Goal: Communication & Community: Answer question/provide support

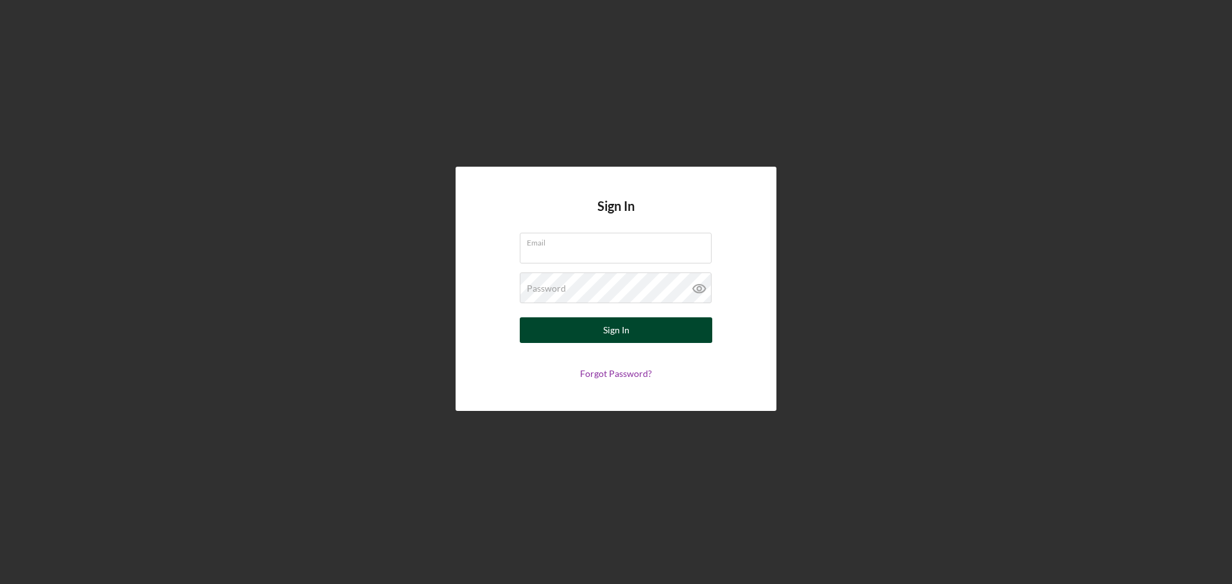
type input "[EMAIL_ADDRESS][DOMAIN_NAME]"
click at [633, 337] on button "Sign In" at bounding box center [616, 331] width 192 height 26
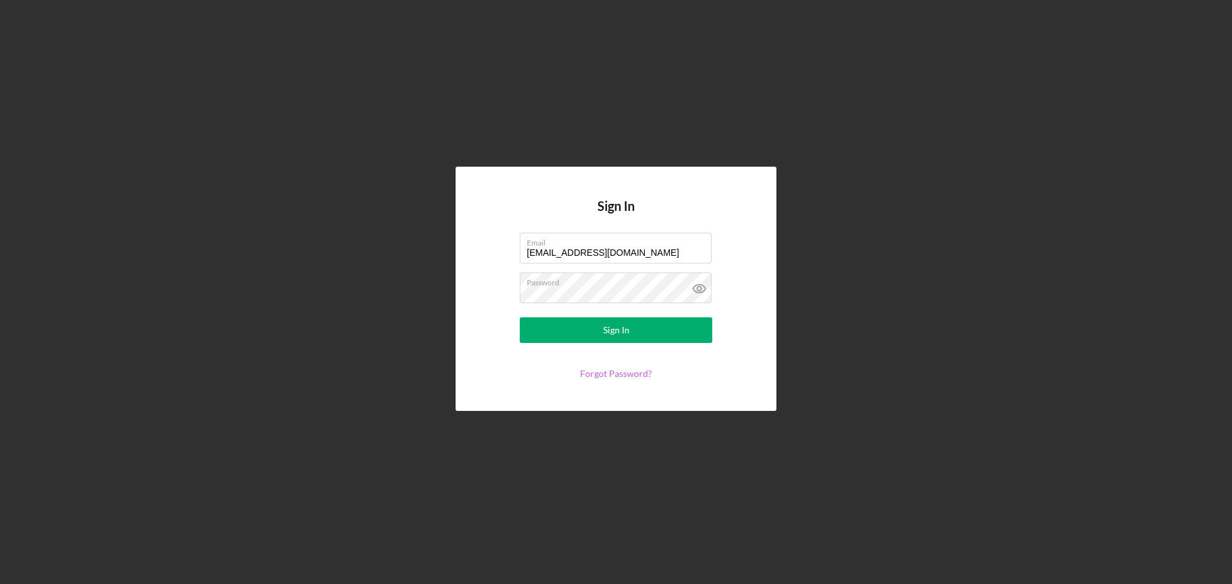
click at [609, 375] on link "Forgot Password?" at bounding box center [616, 373] width 72 height 11
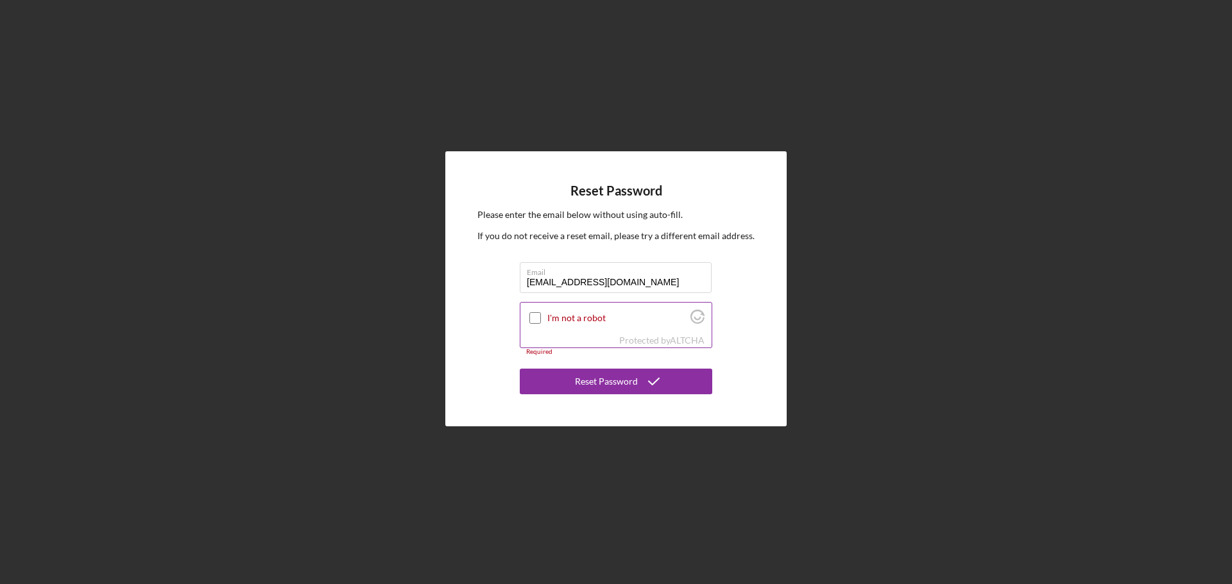
type input "[EMAIL_ADDRESS][DOMAIN_NAME]"
click at [534, 315] on input "I'm not a robot" at bounding box center [535, 318] width 12 height 12
checkbox input "true"
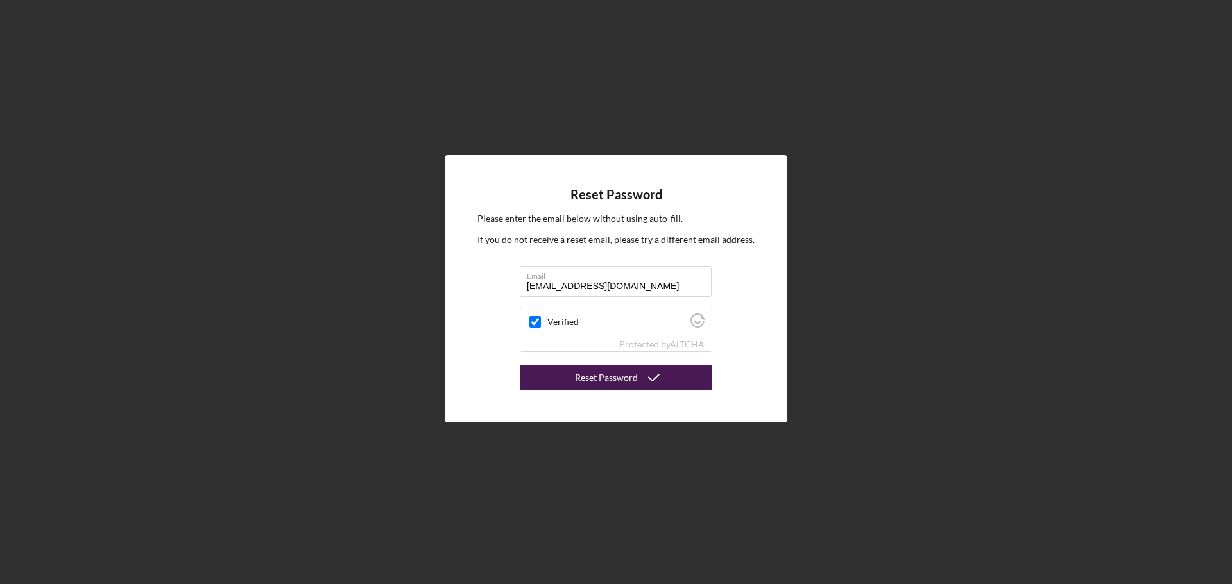
click at [631, 380] on div "Reset Password" at bounding box center [606, 378] width 63 height 26
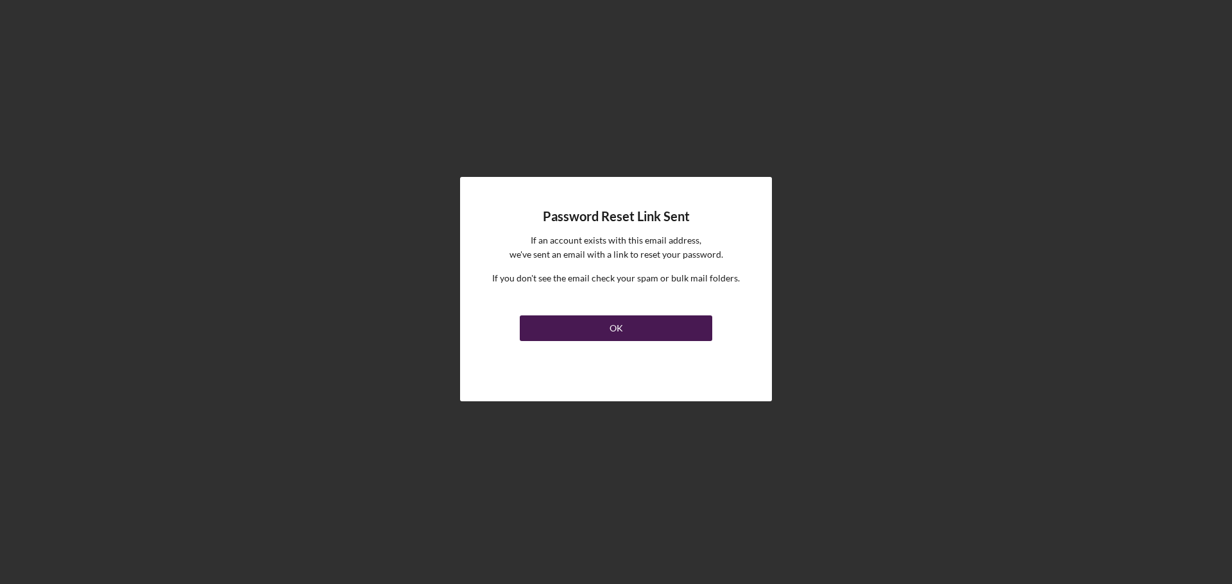
click at [629, 323] on button "OK" at bounding box center [616, 329] width 192 height 26
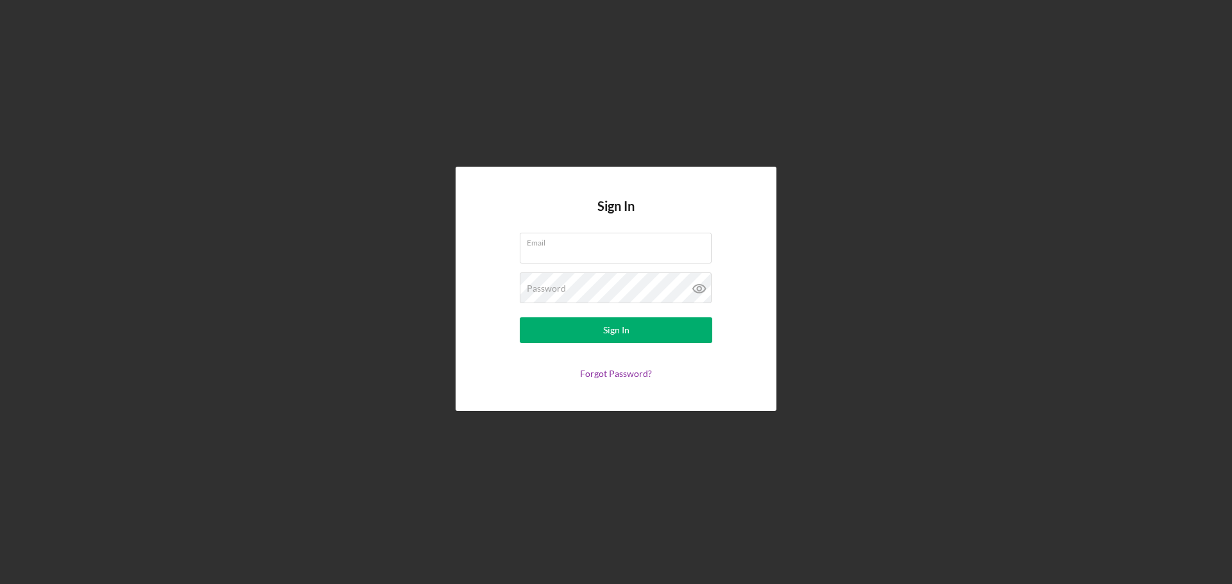
type input "[EMAIL_ADDRESS][DOMAIN_NAME]"
click at [616, 371] on link "Forgot Password?" at bounding box center [616, 373] width 72 height 11
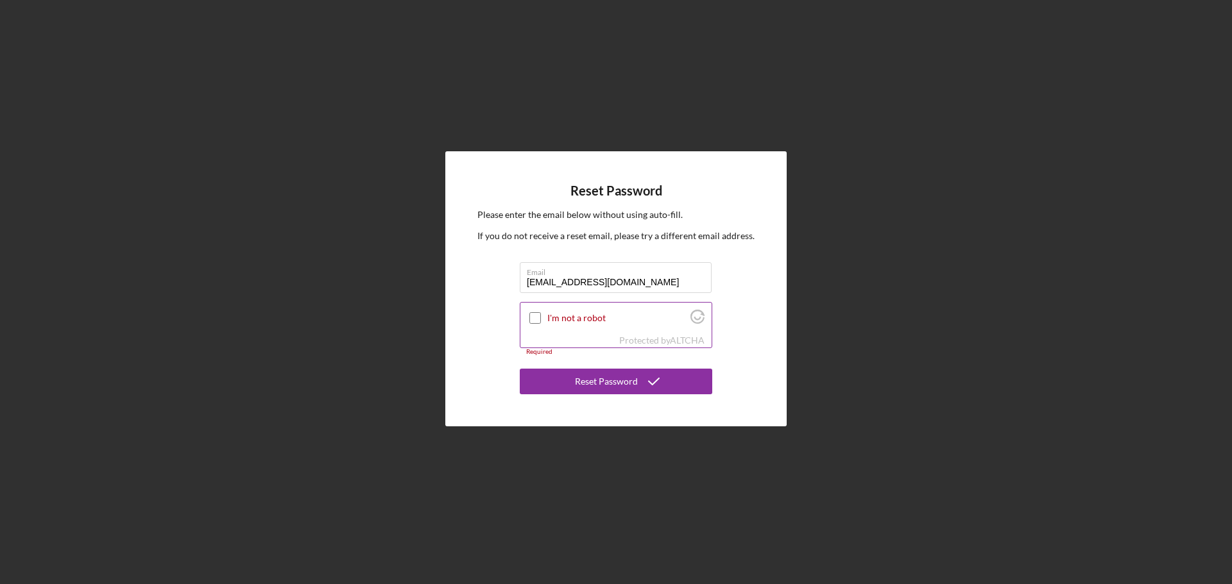
type input "[EMAIL_ADDRESS][DOMAIN_NAME]"
click at [547, 328] on div "I'm not a robot" at bounding box center [615, 318] width 191 height 30
click at [530, 318] on input "I'm not a robot" at bounding box center [535, 318] width 12 height 12
checkbox input "true"
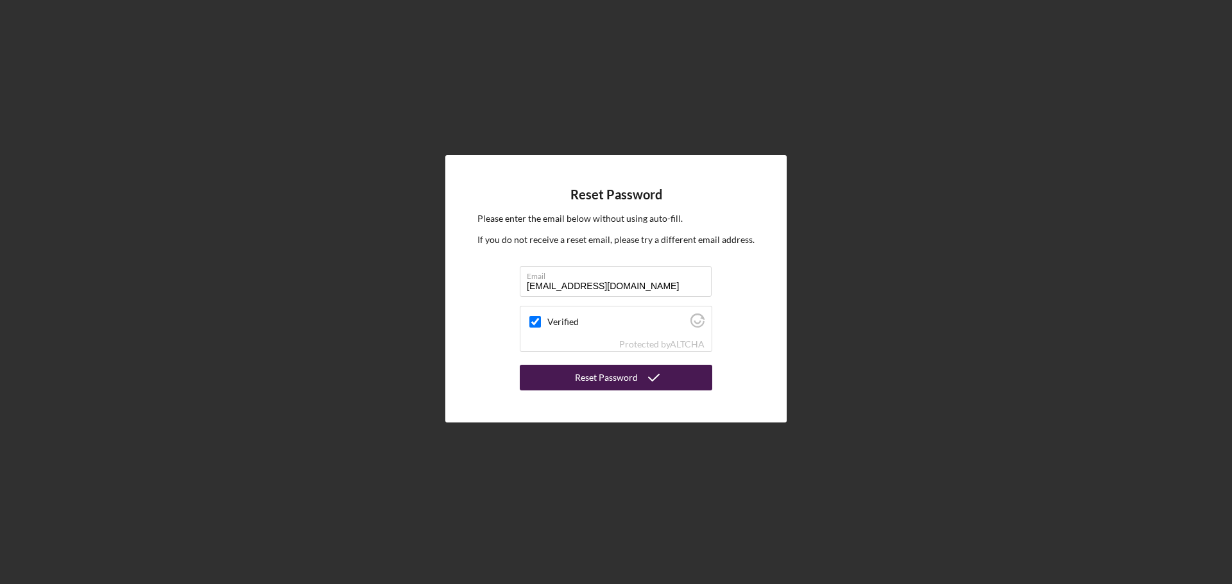
click at [619, 378] on div "Reset Password" at bounding box center [606, 378] width 63 height 26
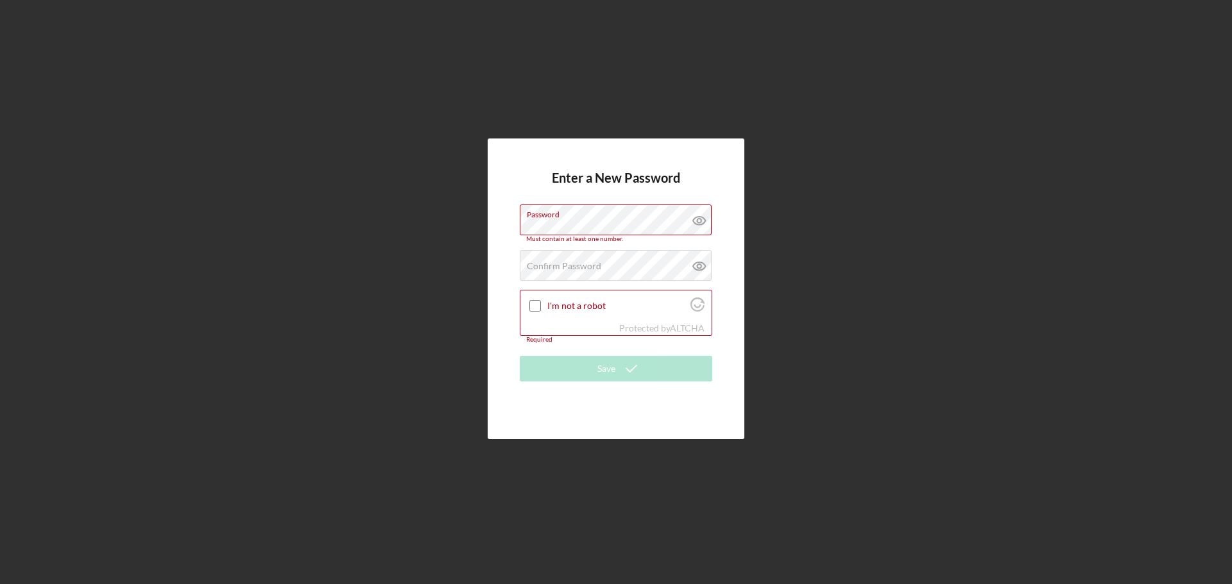
click at [611, 424] on div "Enter a New Password Password Must contain at least one number. Confirm Passwor…" at bounding box center [616, 289] width 257 height 301
click at [701, 217] on icon at bounding box center [699, 221] width 12 height 8
drag, startPoint x: 647, startPoint y: 218, endPoint x: 488, endPoint y: 223, distance: 158.5
click at [488, 222] on div "Enter a New Password Password Must contain at least one number. Confirm Passwor…" at bounding box center [616, 289] width 257 height 301
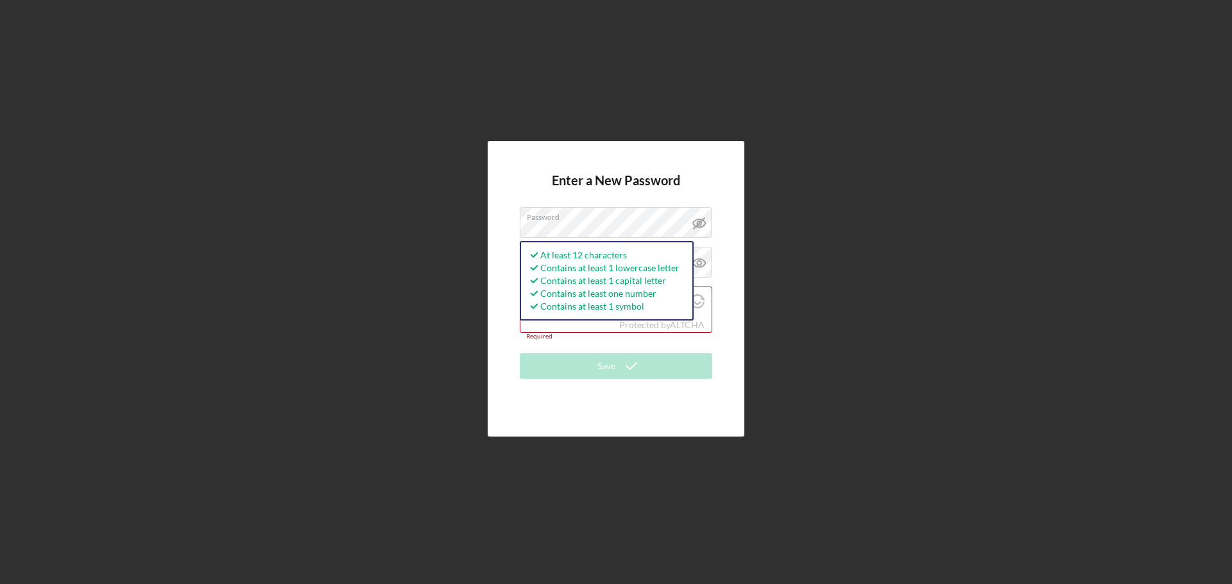
click at [755, 418] on div "Enter a New Password Password At least 12 characters Contains at least 1 lowerc…" at bounding box center [615, 289] width 1219 height 578
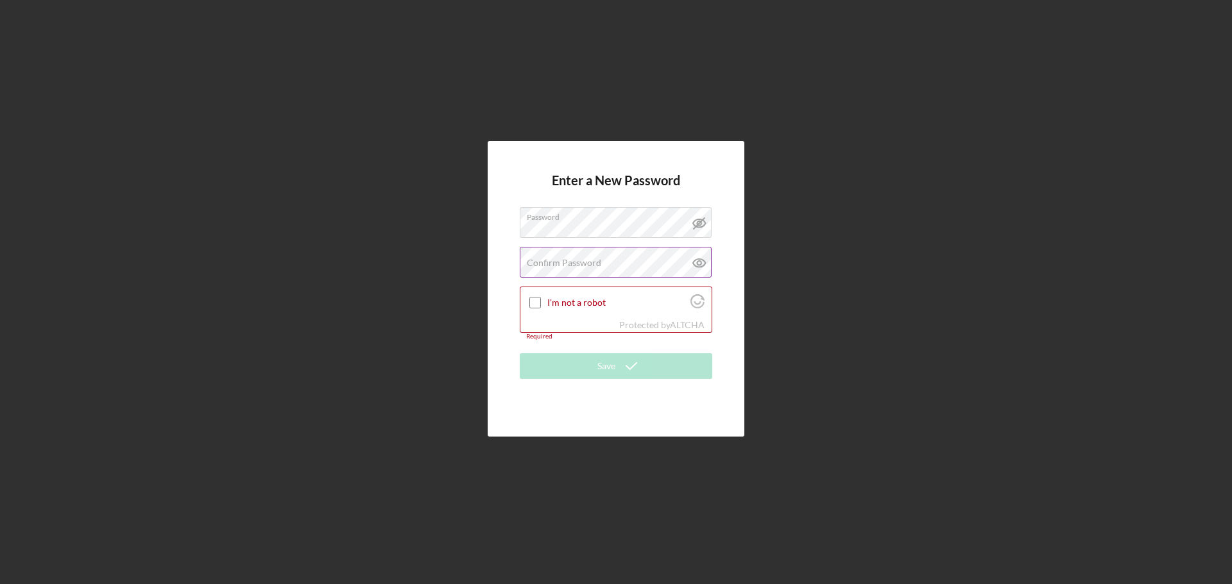
click at [591, 261] on label "Confirm Password" at bounding box center [564, 263] width 74 height 10
click at [702, 263] on icon at bounding box center [699, 263] width 32 height 32
click at [532, 300] on input "I'm not a robot" at bounding box center [535, 303] width 12 height 12
checkbox input "true"
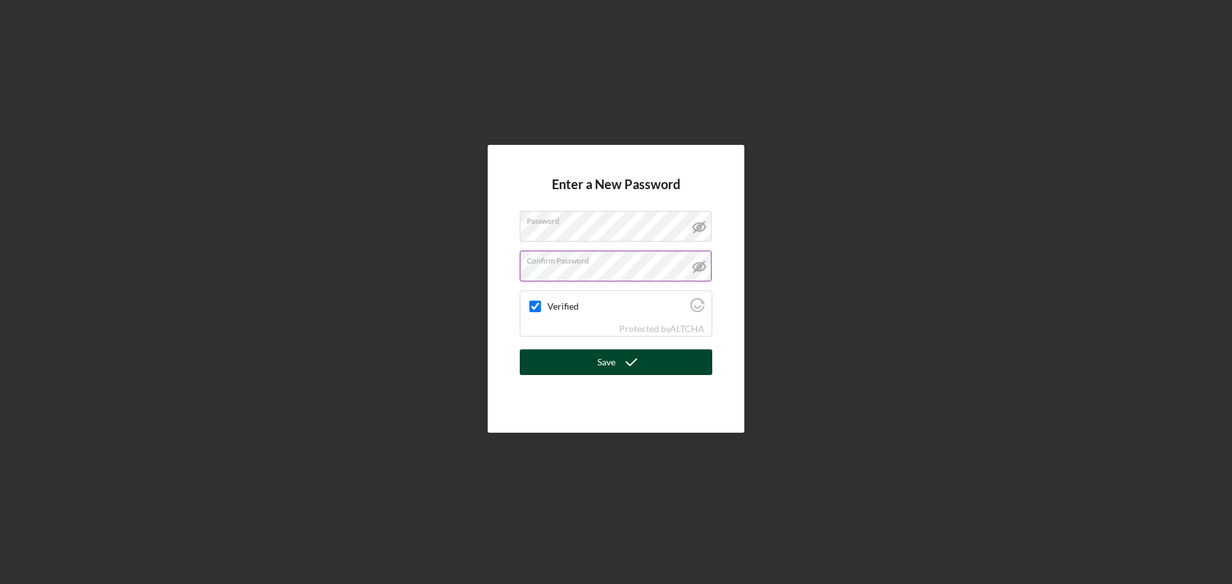
click at [622, 369] on icon "submit" at bounding box center [631, 362] width 32 height 32
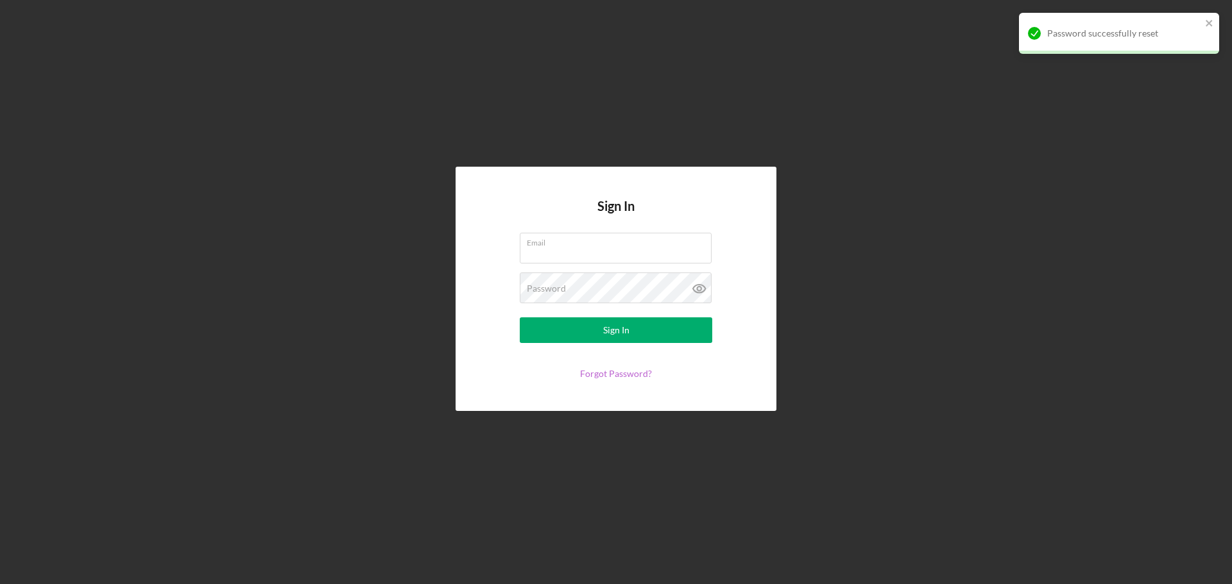
type input "lcm.apparelservices@gmail.com"
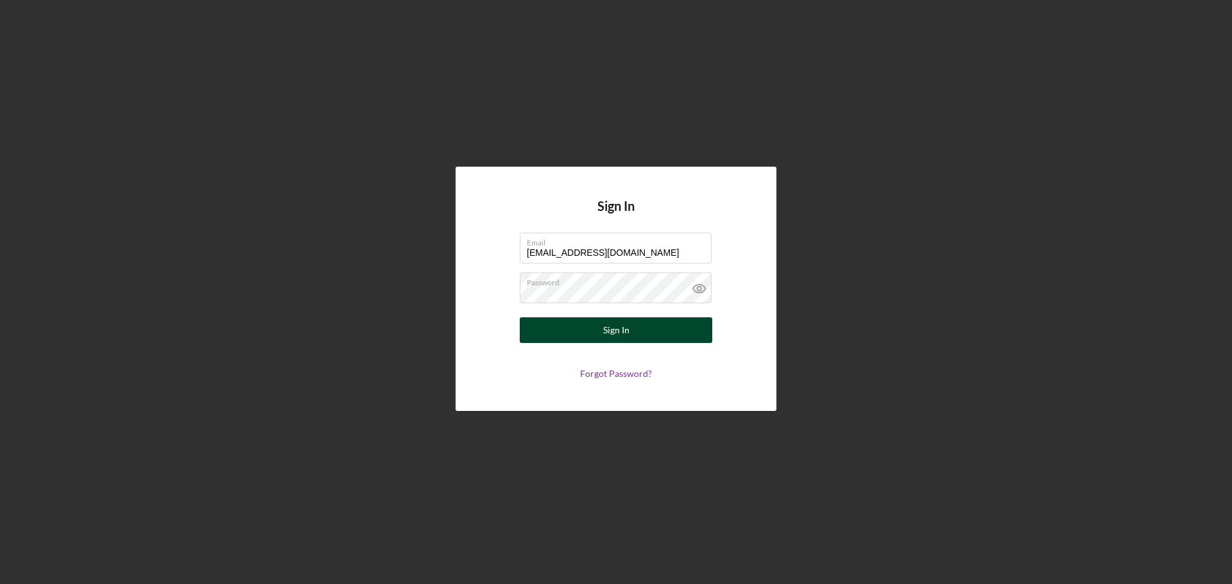
click at [611, 333] on div "Sign In" at bounding box center [616, 331] width 26 height 26
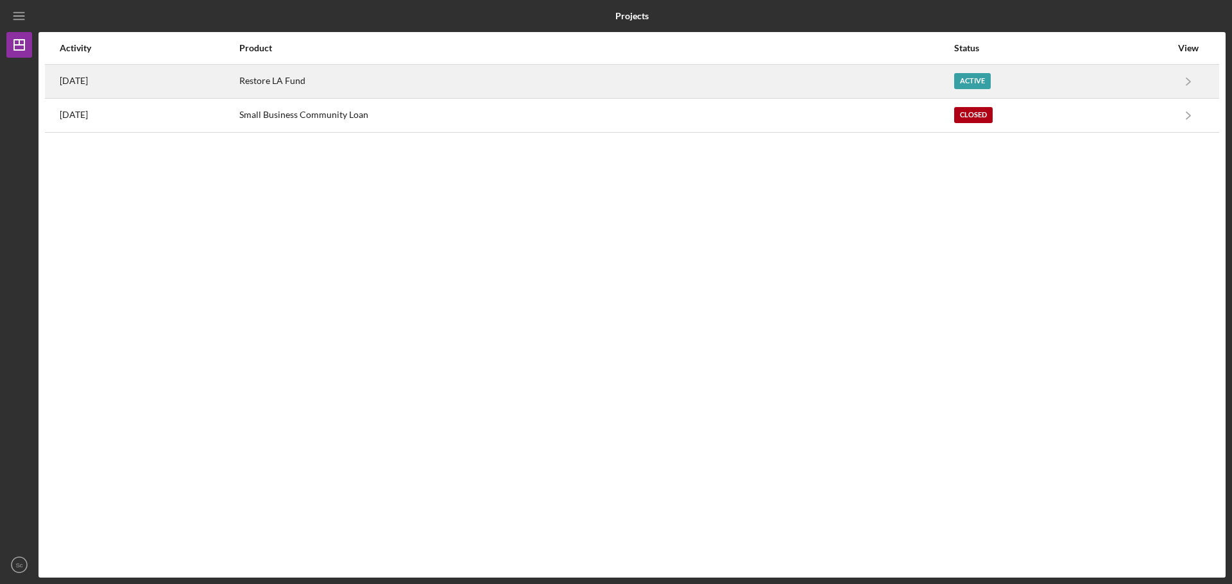
click at [990, 78] on div "Active" at bounding box center [972, 81] width 37 height 16
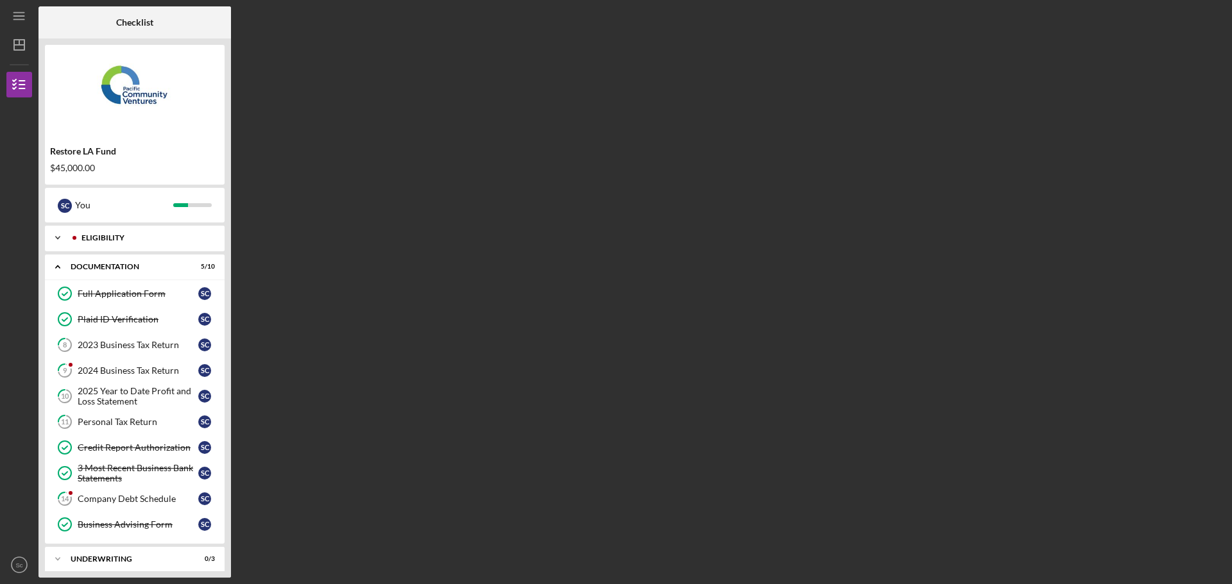
click at [59, 238] on polyline at bounding box center [58, 238] width 4 height 3
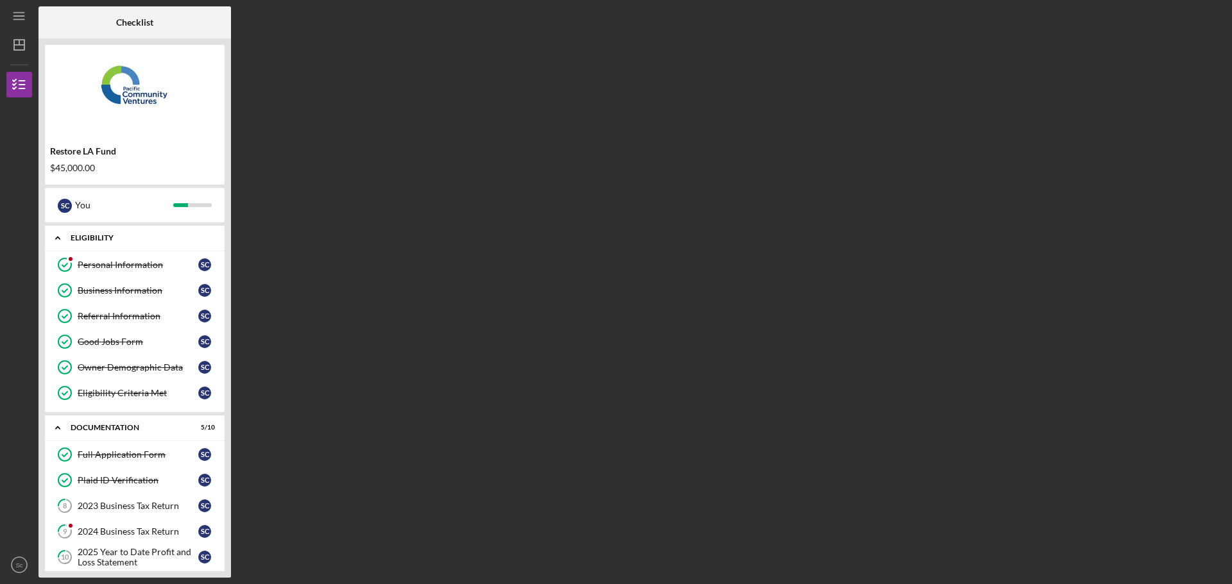
click at [59, 238] on polyline at bounding box center [58, 238] width 4 height 3
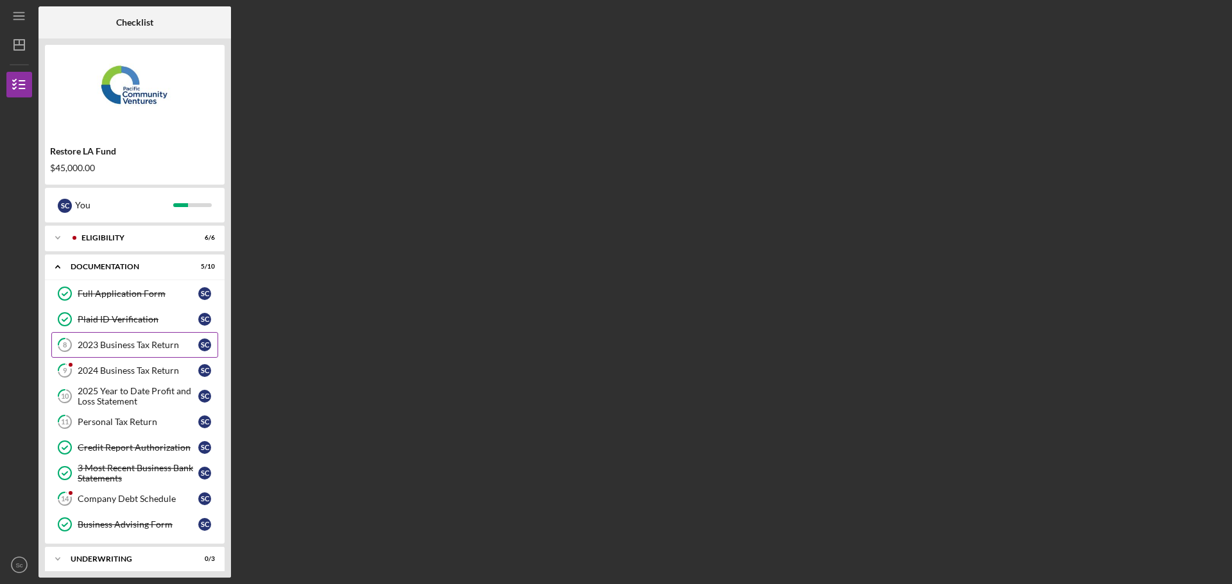
click at [108, 341] on div "2023 Business Tax Return" at bounding box center [138, 345] width 121 height 10
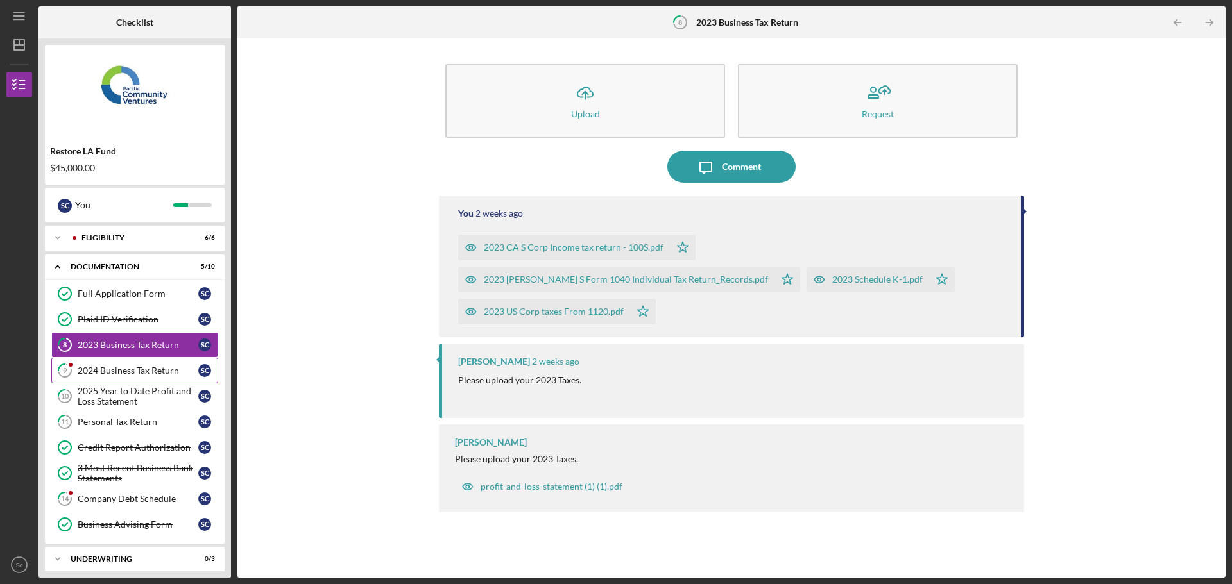
click at [130, 372] on div "2024 Business Tax Return" at bounding box center [138, 371] width 121 height 10
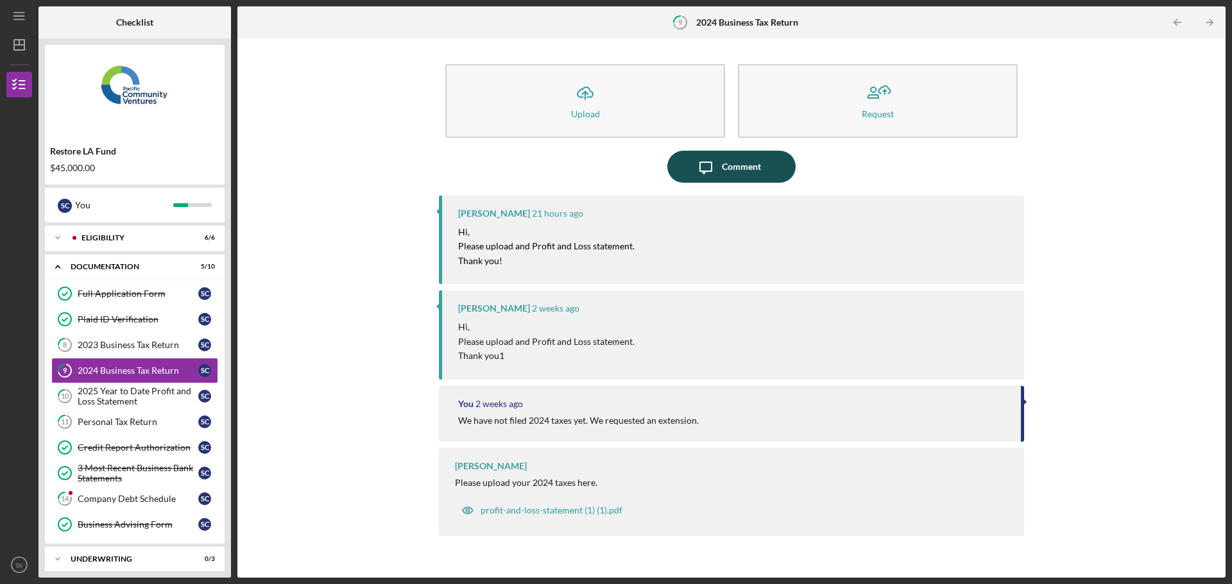
click at [738, 163] on div "Comment" at bounding box center [741, 167] width 39 height 32
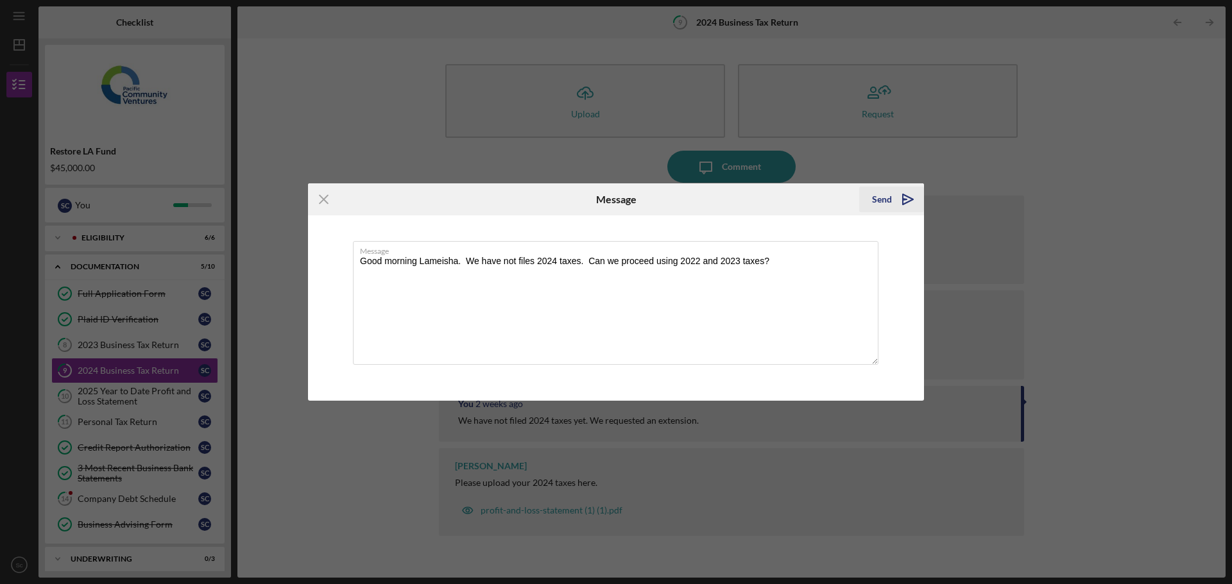
type textarea "Good morning Lameisha. We have not files 2024 taxes. Can we proceed using 2022 …"
click at [883, 201] on div "Send" at bounding box center [882, 200] width 20 height 26
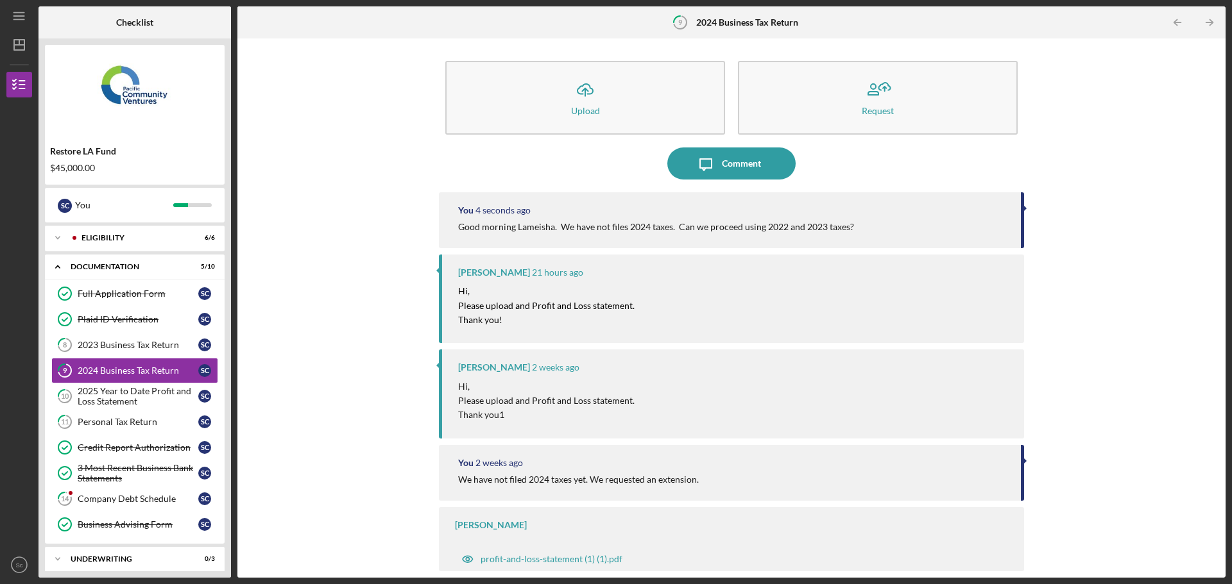
scroll to position [4, 0]
click at [127, 506] on link "14 Company Debt Schedule S c" at bounding box center [134, 499] width 167 height 26
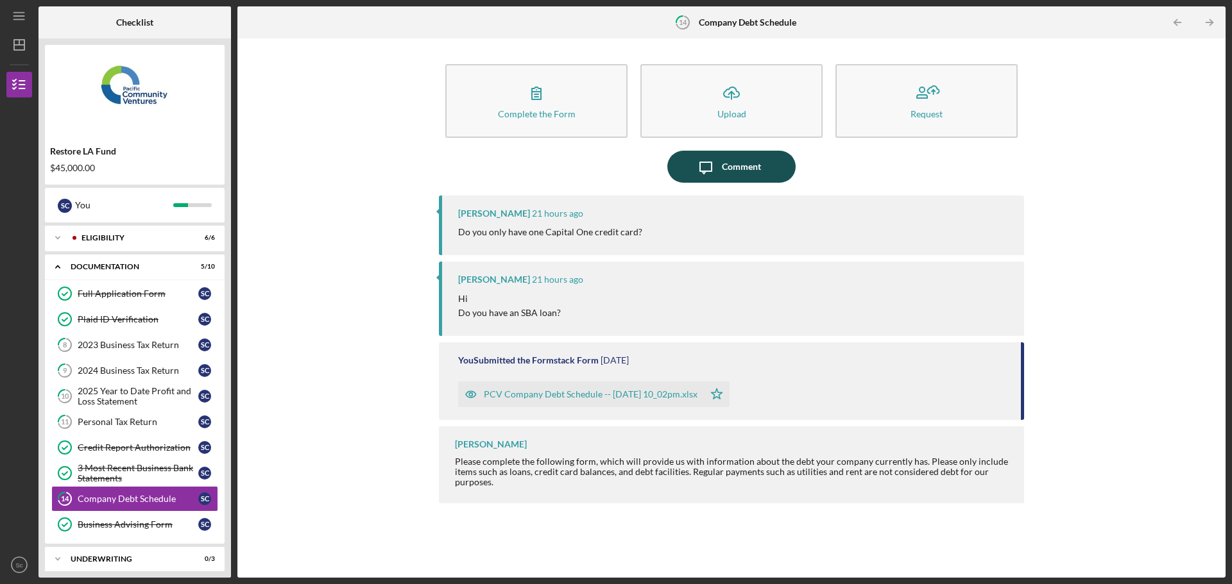
click at [735, 177] on div "Comment" at bounding box center [741, 167] width 39 height 32
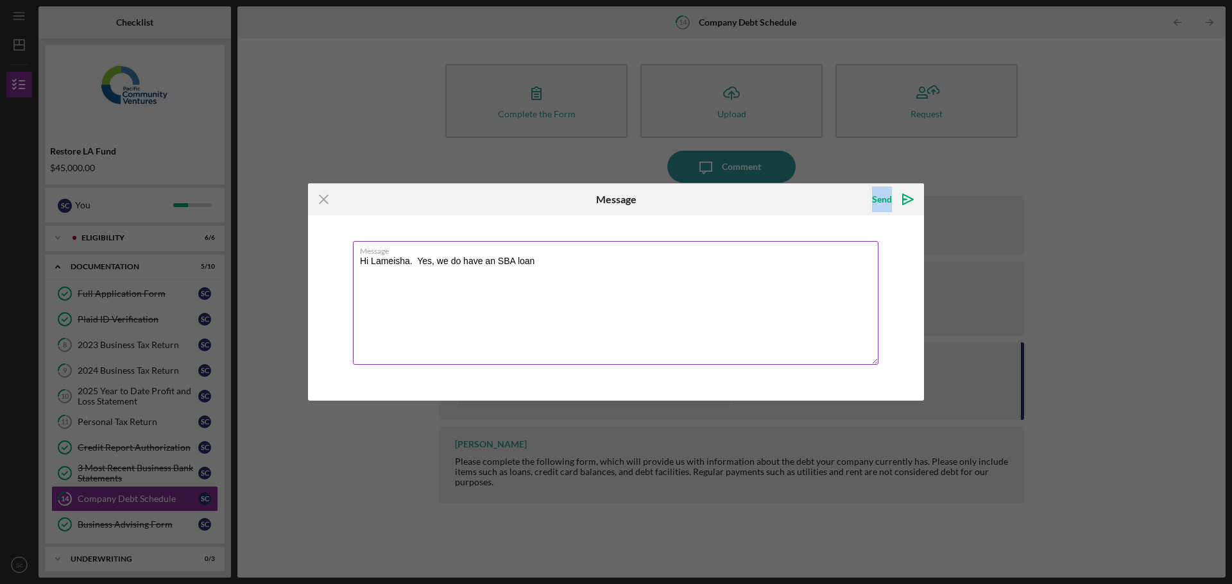
drag, startPoint x: 650, startPoint y: 196, endPoint x: 766, endPoint y: 293, distance: 151.1
click at [766, 293] on form "Icon/Menu Close Message Send Icon/icon-invite-send Message Hi Lameisha. Yes, we…" at bounding box center [616, 291] width 616 height 217
click at [554, 257] on textarea "Hi Lameisha. Yes, we do have an SBA loan" at bounding box center [615, 303] width 525 height 124
type textarea "Hi Lameisha. Yes, we do have an SBA loan. Im sorry we left the information out."
click at [884, 200] on div "Send" at bounding box center [882, 200] width 20 height 26
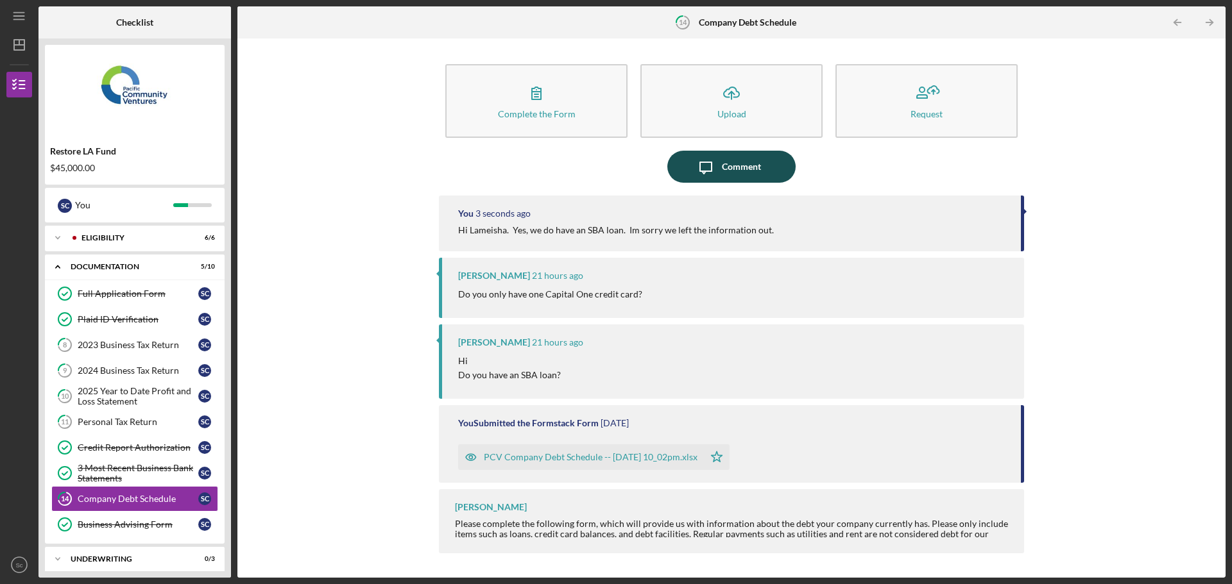
click at [752, 162] on div "Comment" at bounding box center [741, 167] width 39 height 32
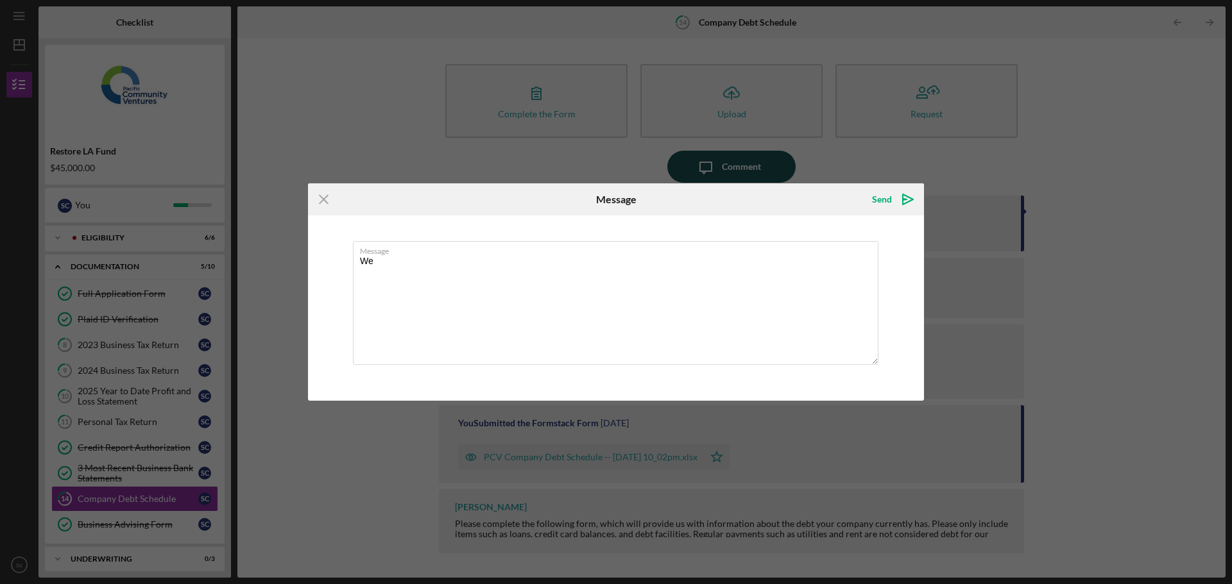
type textarea "W"
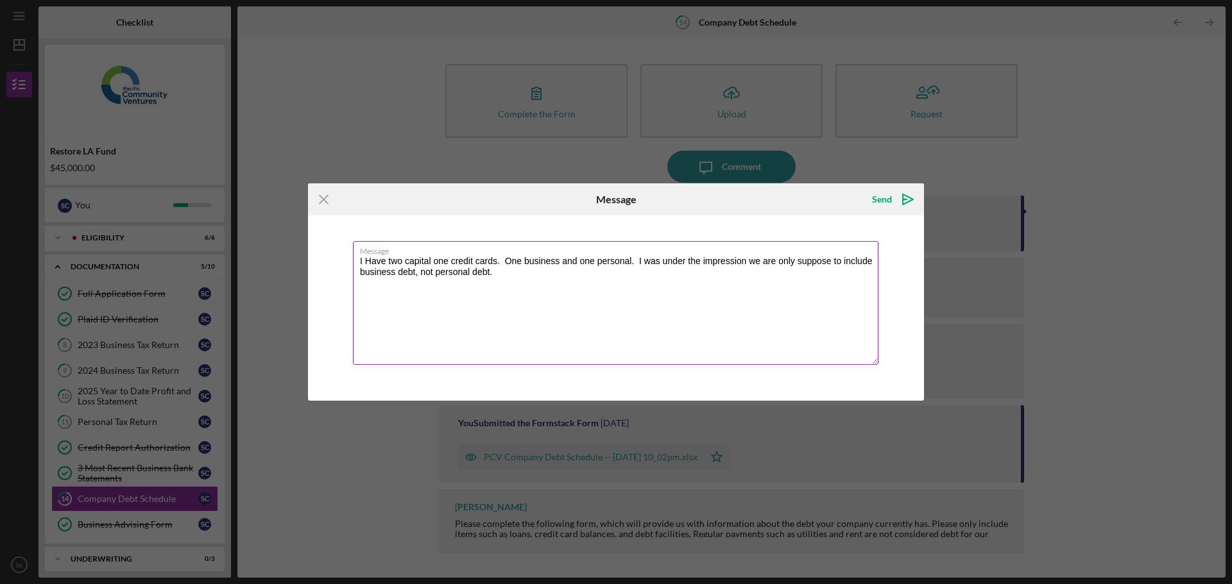
click at [507, 275] on textarea "I Have two capital one credit cards. One business and one personal. I was under…" at bounding box center [615, 303] width 525 height 124
type textarea "I Have two capital one credit cards. One business and one personal. I was under…"
click at [879, 200] on div "Send" at bounding box center [882, 200] width 20 height 26
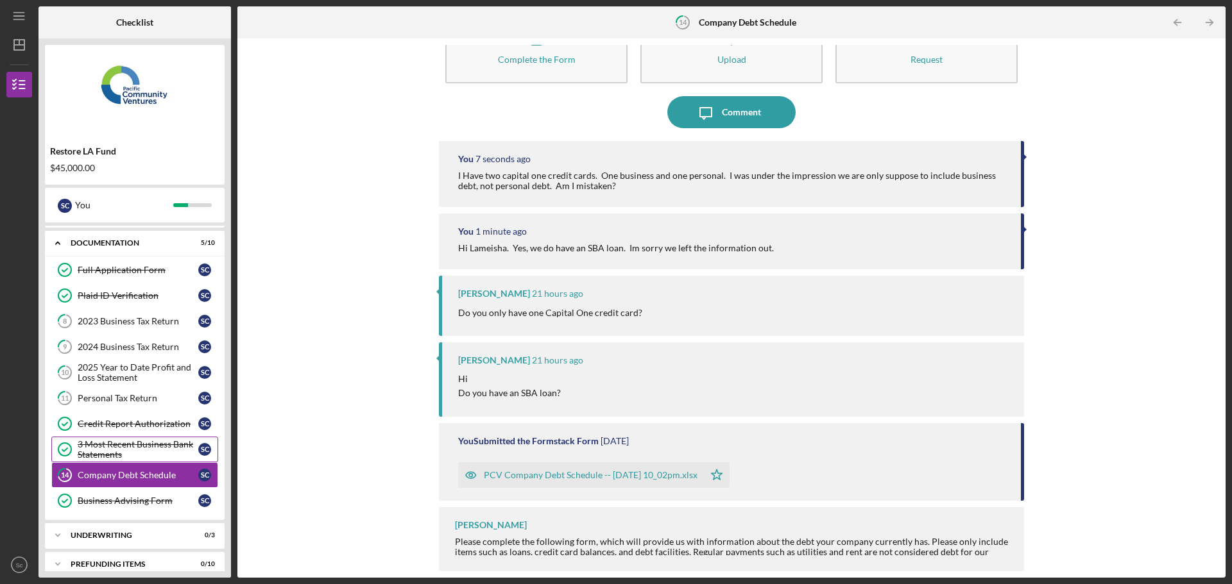
scroll to position [37, 0]
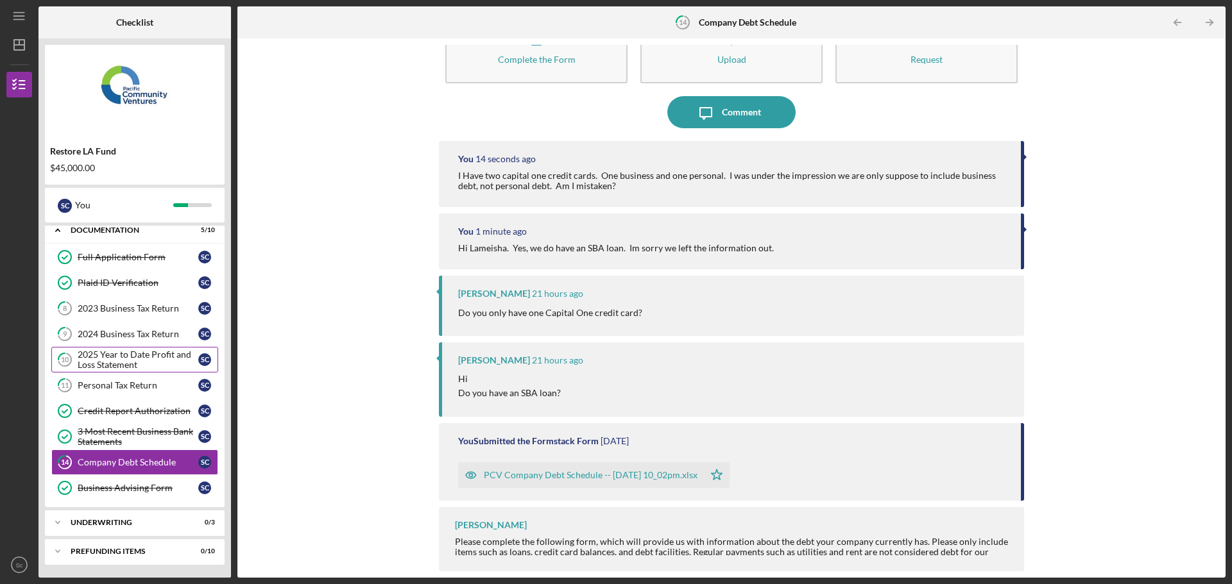
click at [129, 348] on link "10 2025 Year to Date Profit and Loss Statement S c" at bounding box center [134, 360] width 167 height 26
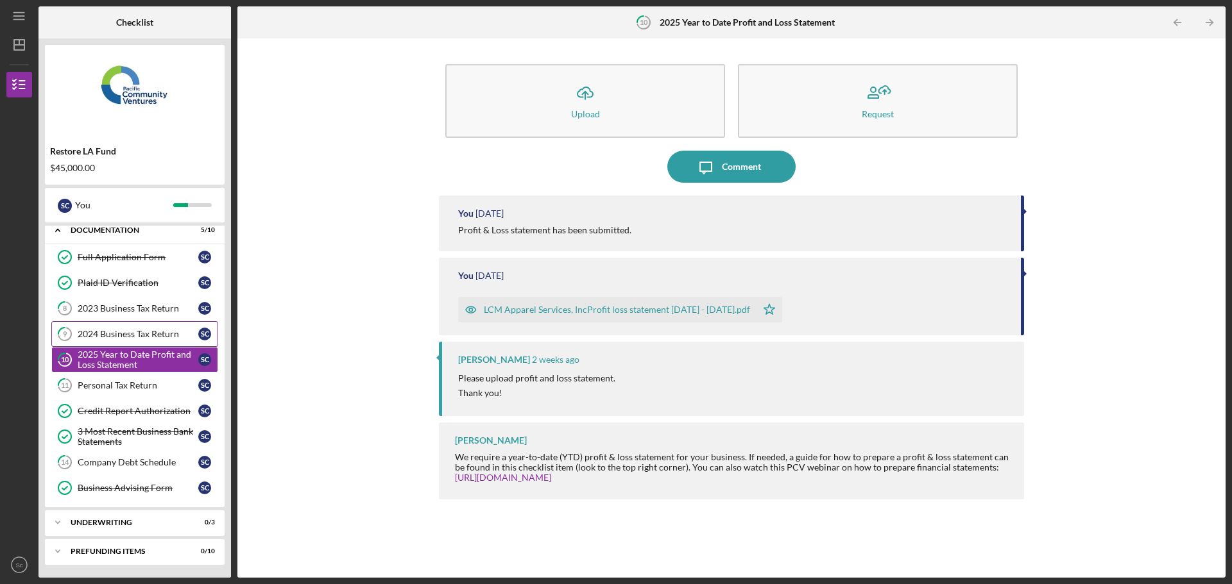
click at [125, 334] on div "2024 Business Tax Return" at bounding box center [138, 334] width 121 height 10
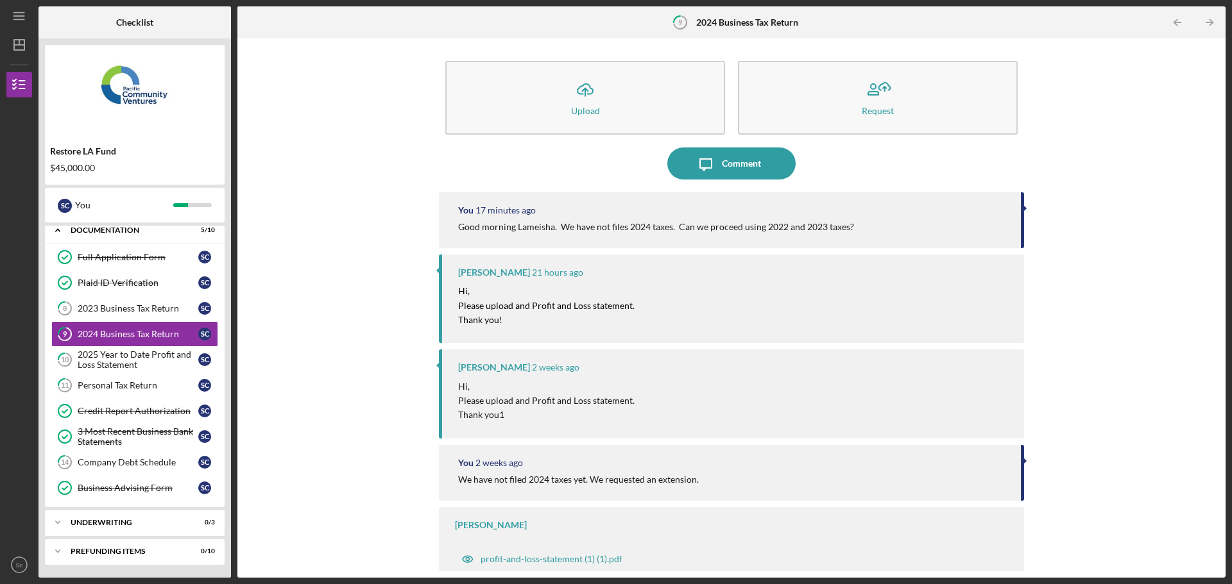
scroll to position [4, 0]
click at [1161, 346] on div "Icon/Upload Upload Request Icon/Message Comment You 17 minutes ago Good morning…" at bounding box center [731, 308] width 975 height 527
click at [121, 312] on div "2023 Business Tax Return" at bounding box center [138, 308] width 121 height 10
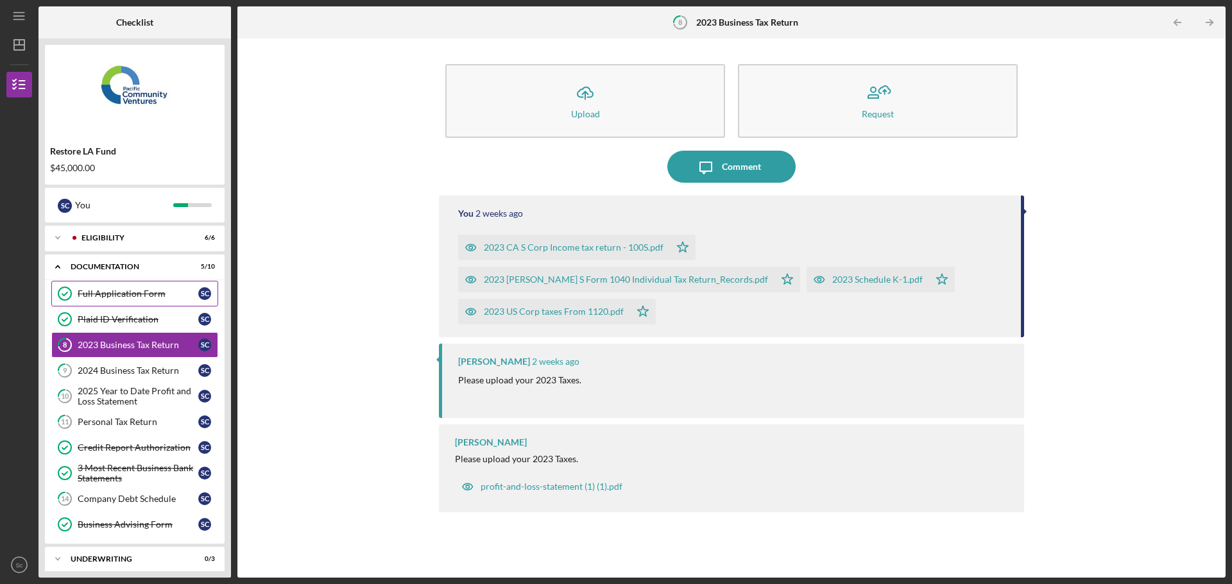
click at [132, 293] on div "Full Application Form" at bounding box center [138, 294] width 121 height 10
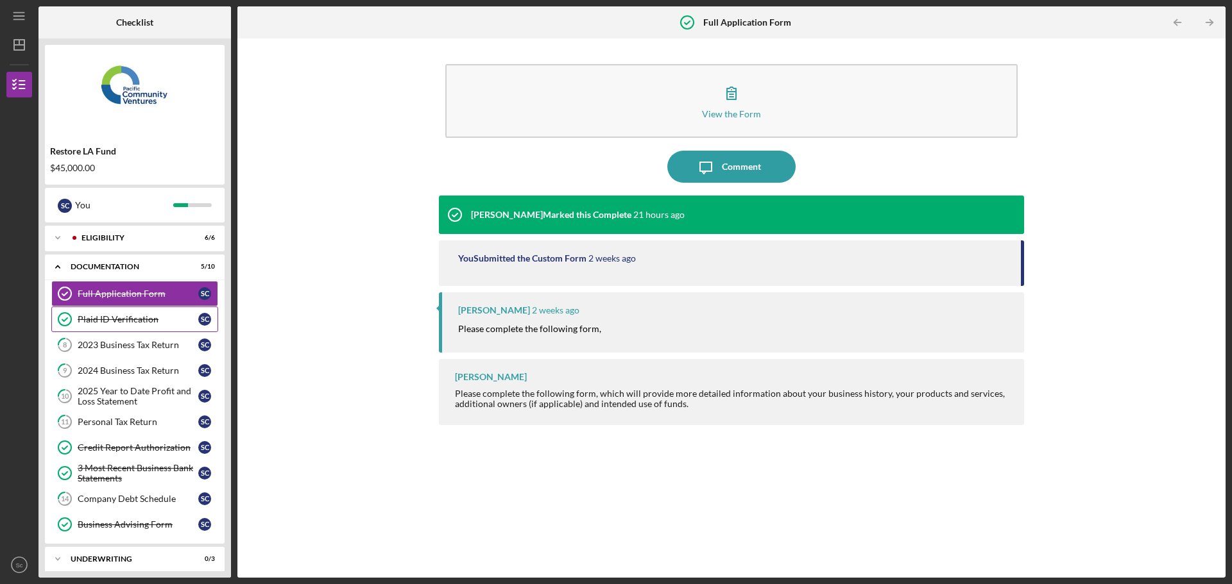
click at [144, 325] on link "Plaid ID Verification Plaid ID Verification S c" at bounding box center [134, 320] width 167 height 26
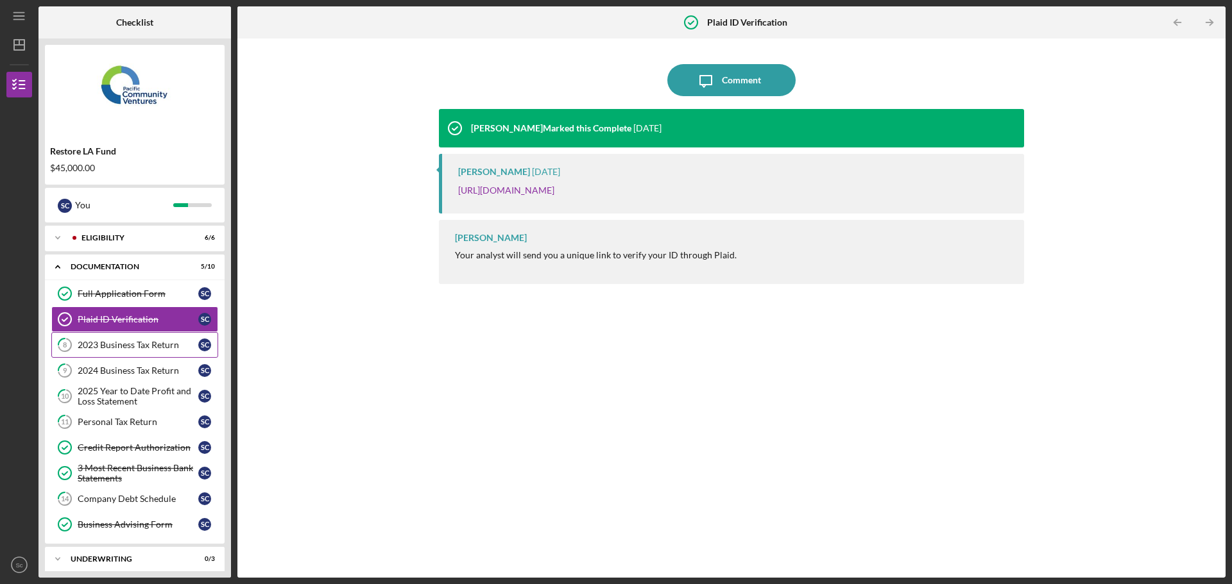
click at [142, 346] on div "2023 Business Tax Return" at bounding box center [138, 345] width 121 height 10
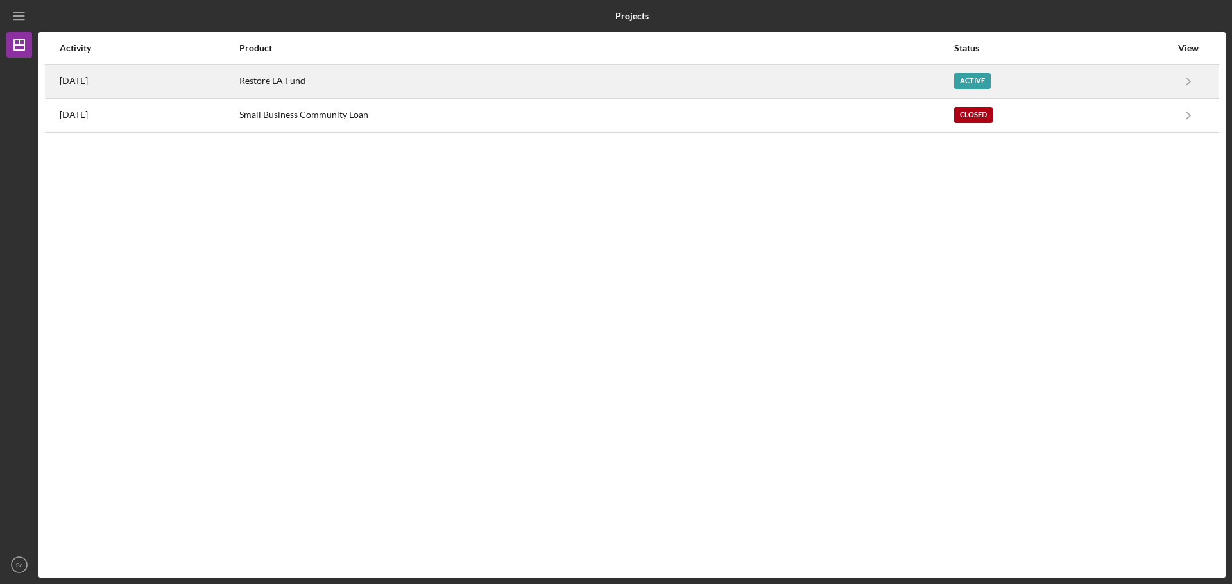
click at [499, 76] on div "Restore LA Fund" at bounding box center [595, 81] width 713 height 32
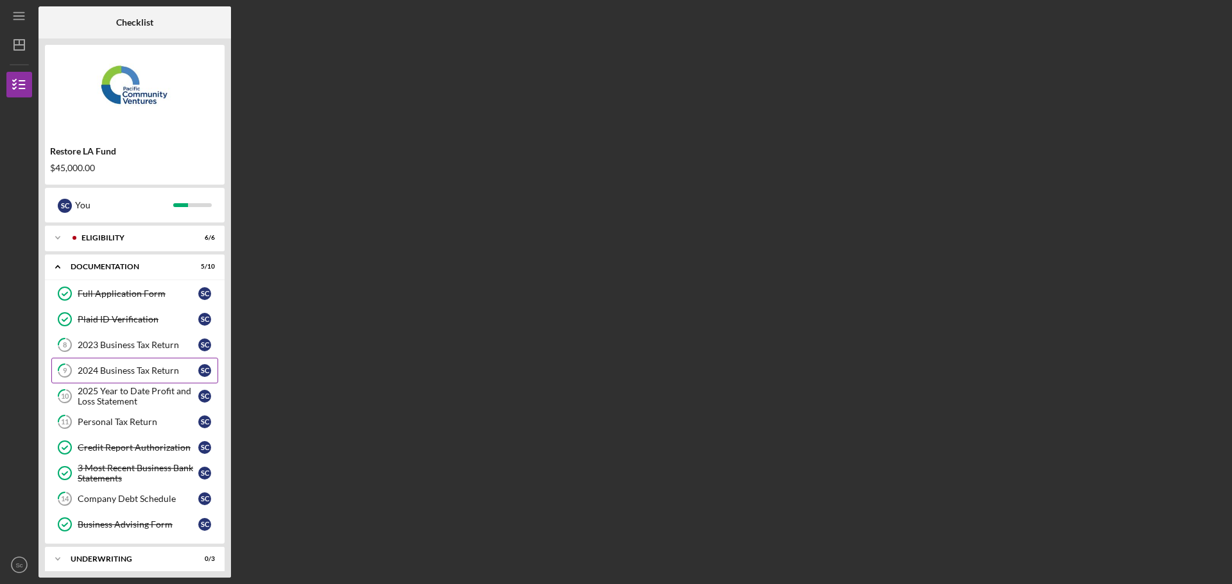
click at [119, 367] on div "2024 Business Tax Return" at bounding box center [138, 371] width 121 height 10
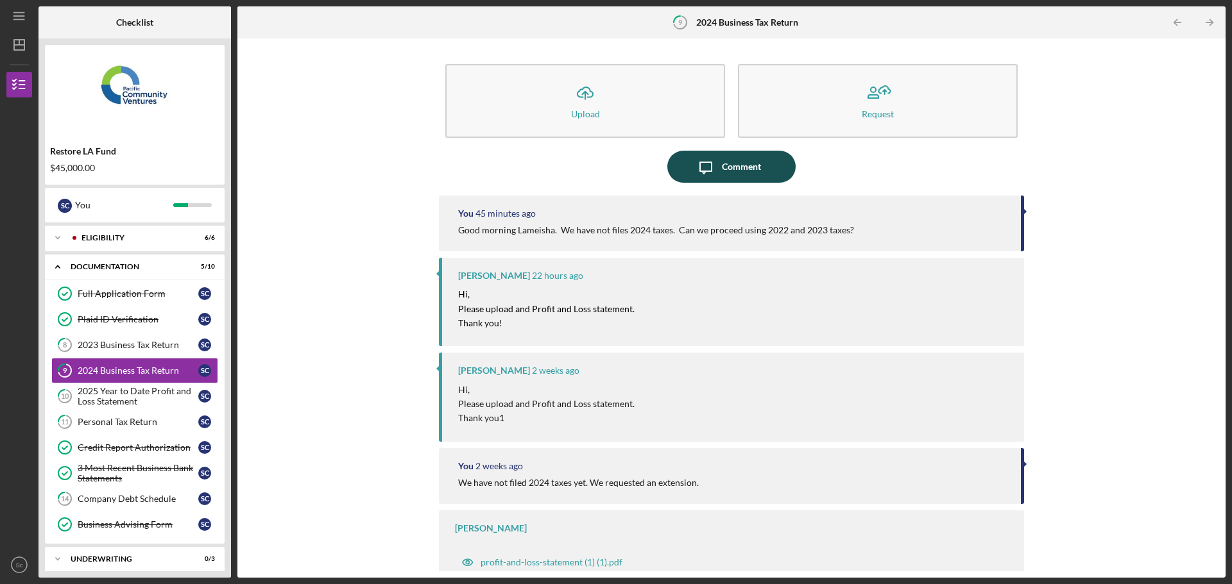
click at [705, 159] on icon "Icon/Message" at bounding box center [706, 167] width 32 height 32
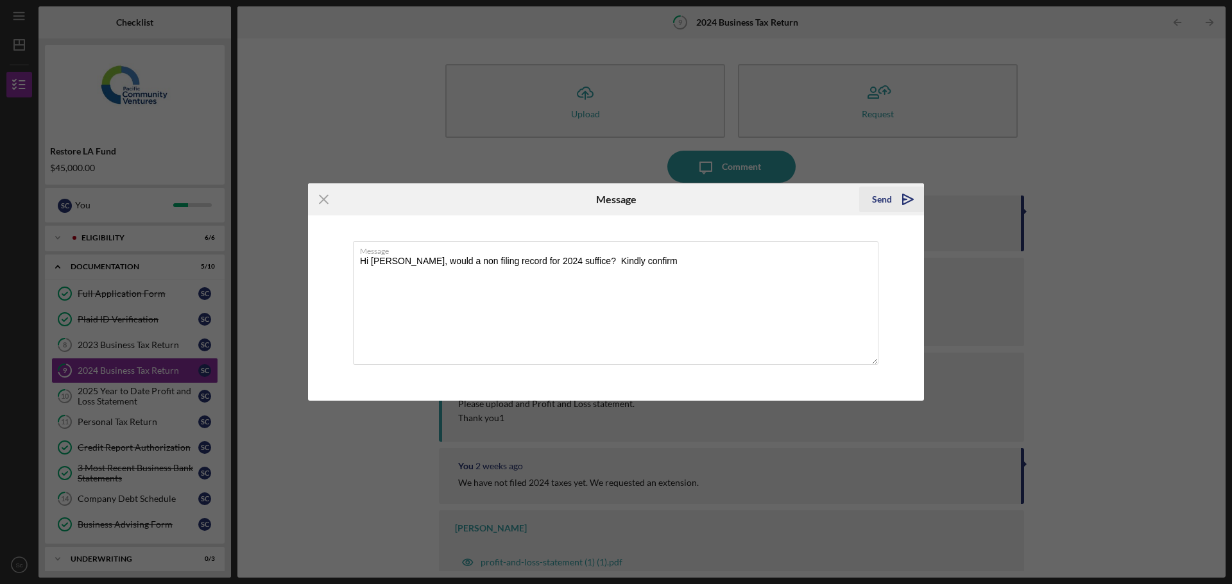
type textarea "Hi [PERSON_NAME], would a non filing record for 2024 suffice? Kindly confirm"
click at [878, 206] on div "Send" at bounding box center [882, 200] width 20 height 26
